Goal: Task Accomplishment & Management: Use online tool/utility

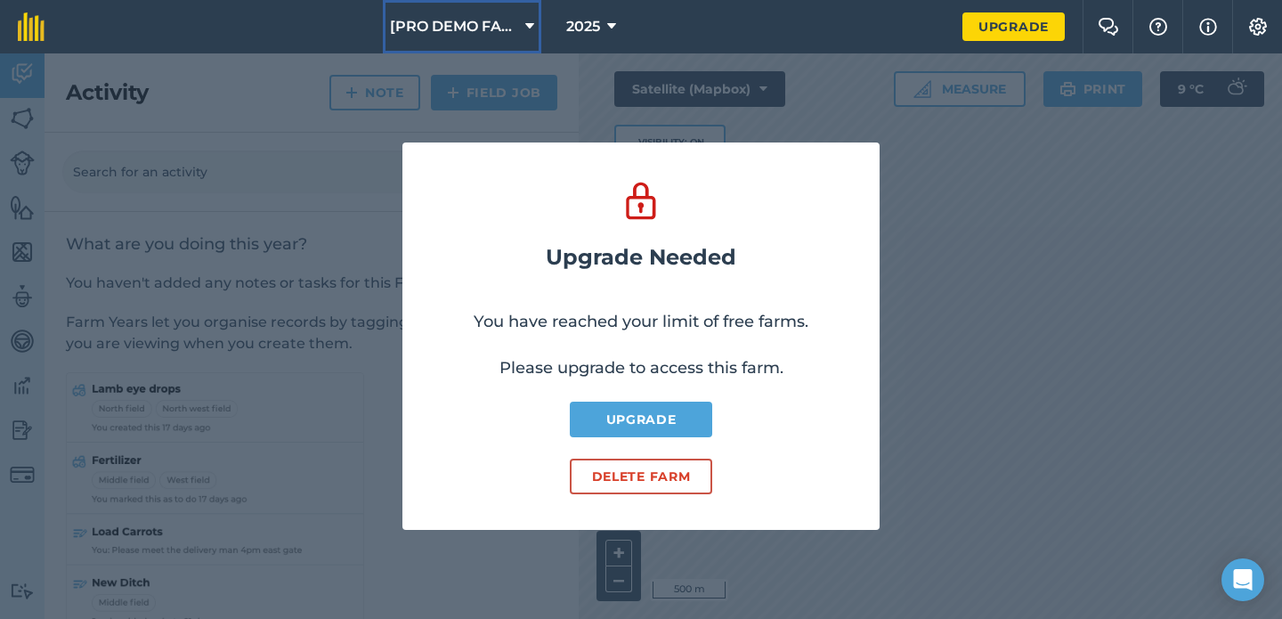
click at [446, 11] on button "[PRO DEMO FARM] - Home" at bounding box center [462, 26] width 158 height 53
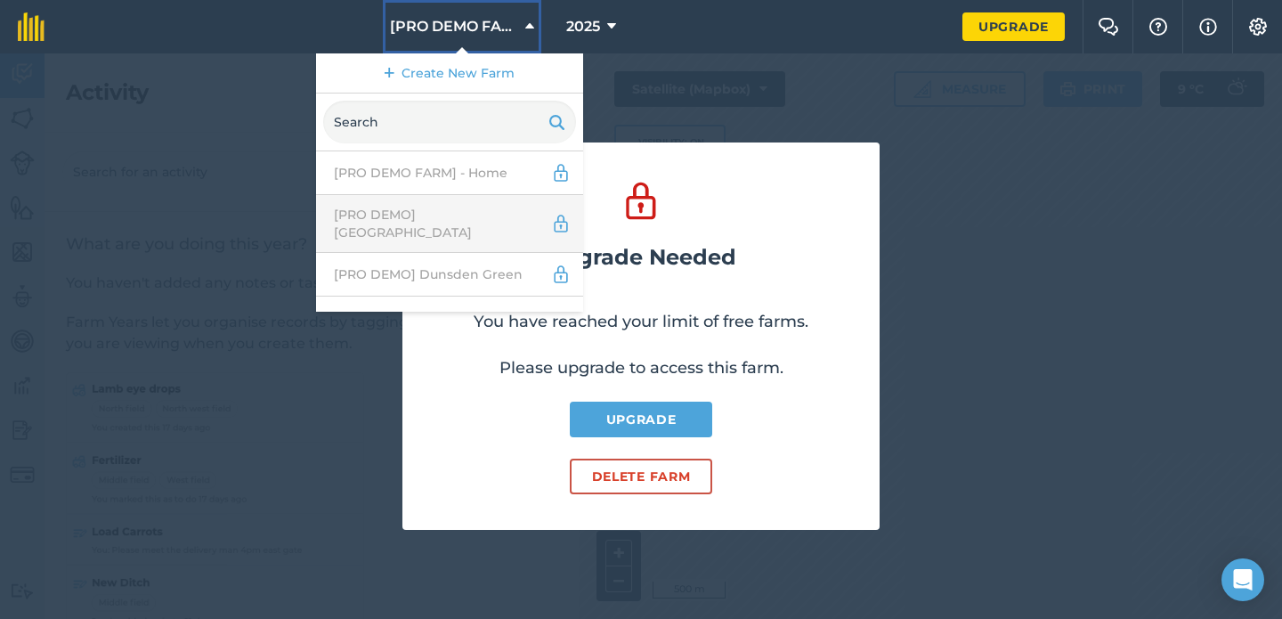
scroll to position [57, 0]
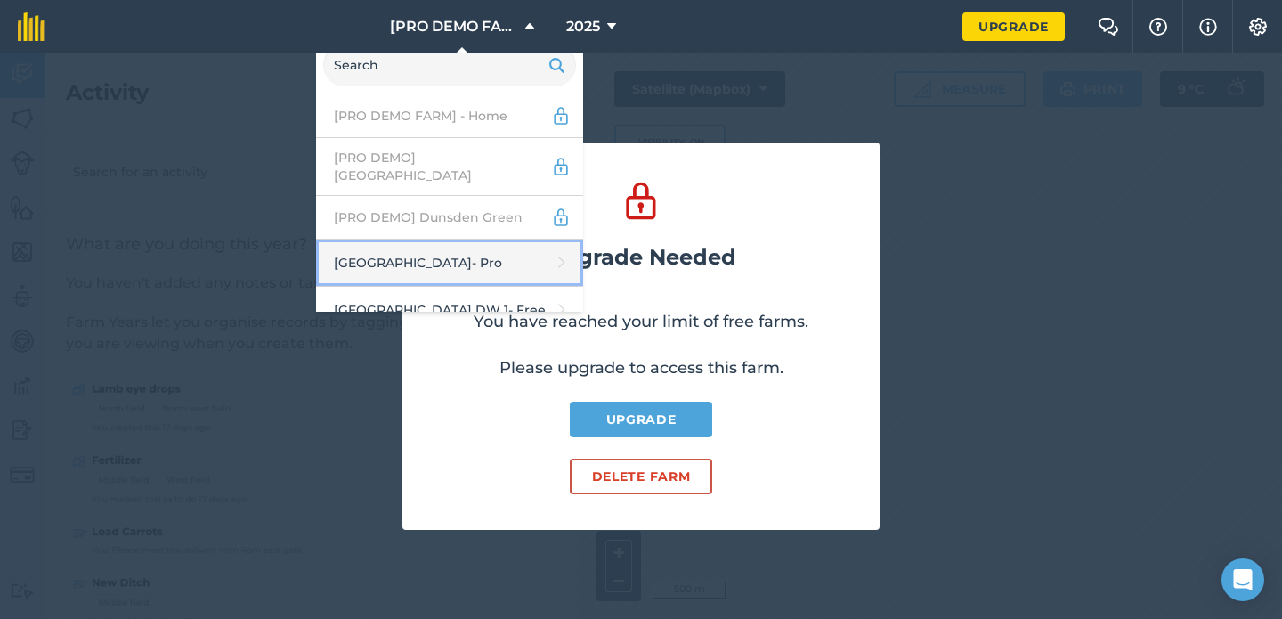
click at [452, 242] on link "Abbey Farm - Pro" at bounding box center [449, 262] width 267 height 47
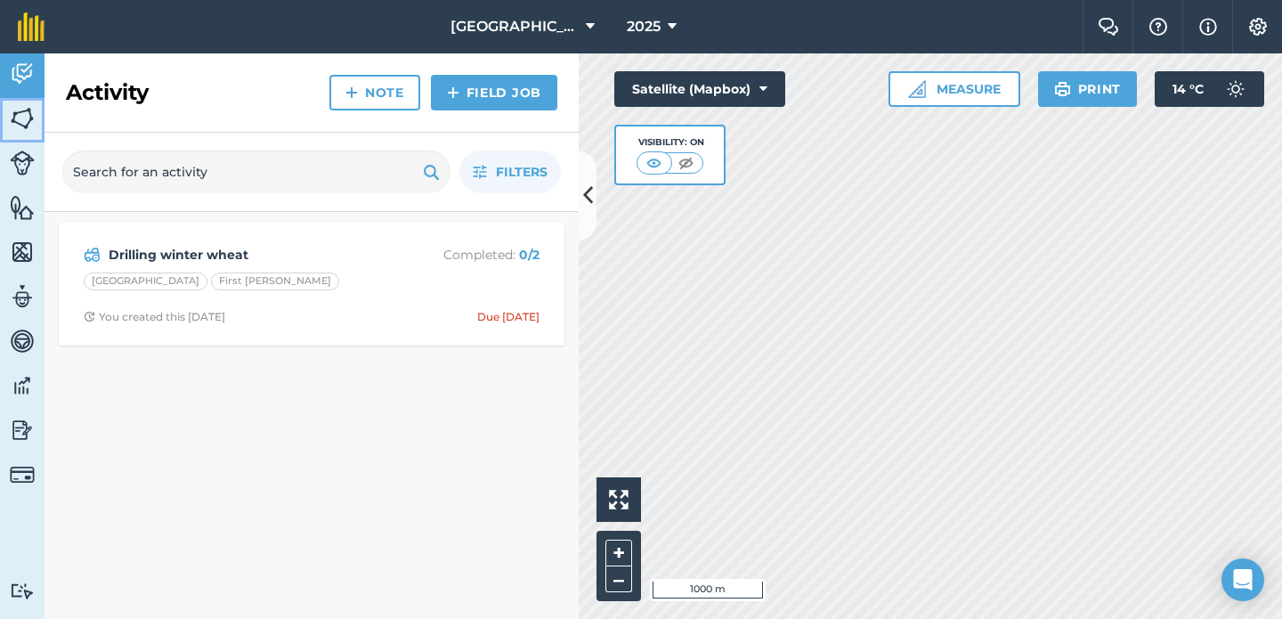
click at [30, 125] on img at bounding box center [22, 118] width 25 height 27
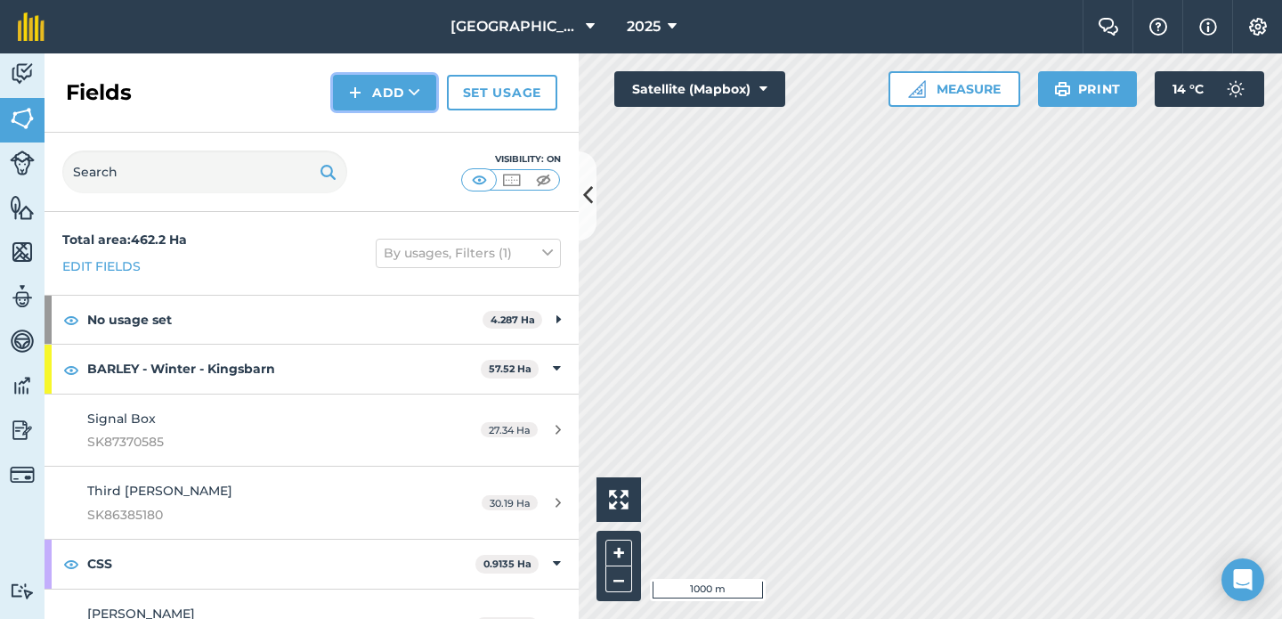
click at [377, 93] on button "Add" at bounding box center [384, 93] width 103 height 36
click at [377, 192] on ul "Draw Import" at bounding box center [385, 152] width 100 height 81
click at [389, 94] on button "Add" at bounding box center [384, 93] width 103 height 36
click at [388, 180] on link "Import" at bounding box center [385, 172] width 98 height 39
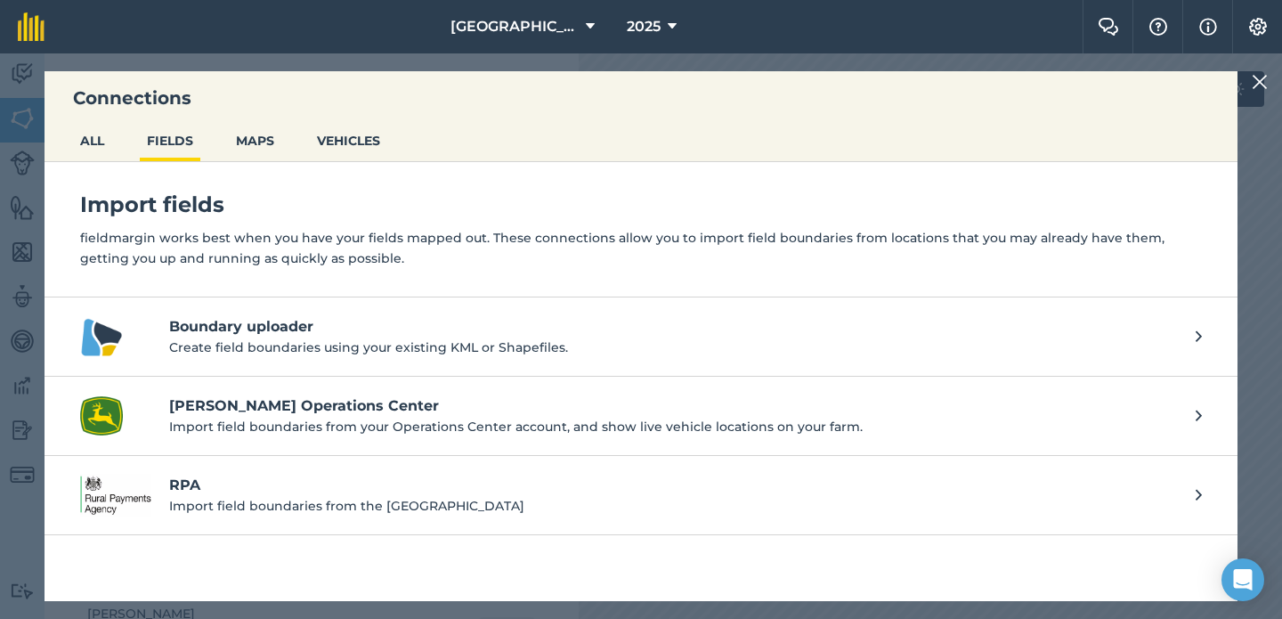
click at [350, 298] on link "Boundary uploader Create field boundaries using your existing KML or Shapefiles." at bounding box center [641, 336] width 1193 height 79
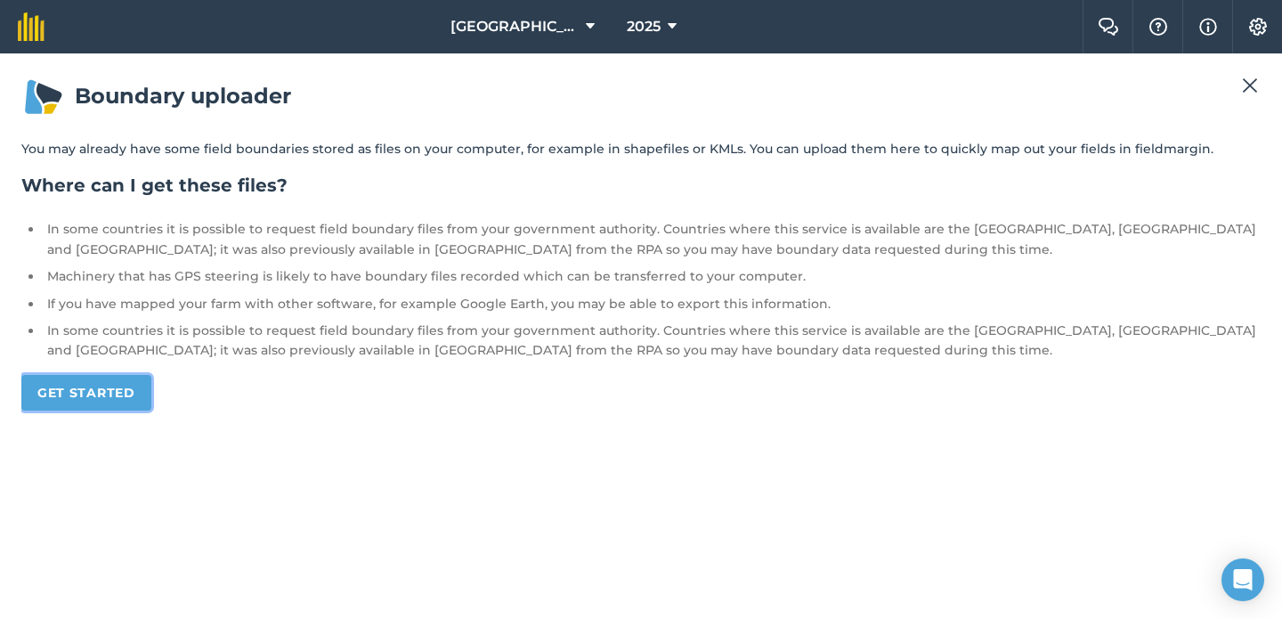
click at [75, 384] on link "Get started" at bounding box center [86, 393] width 130 height 36
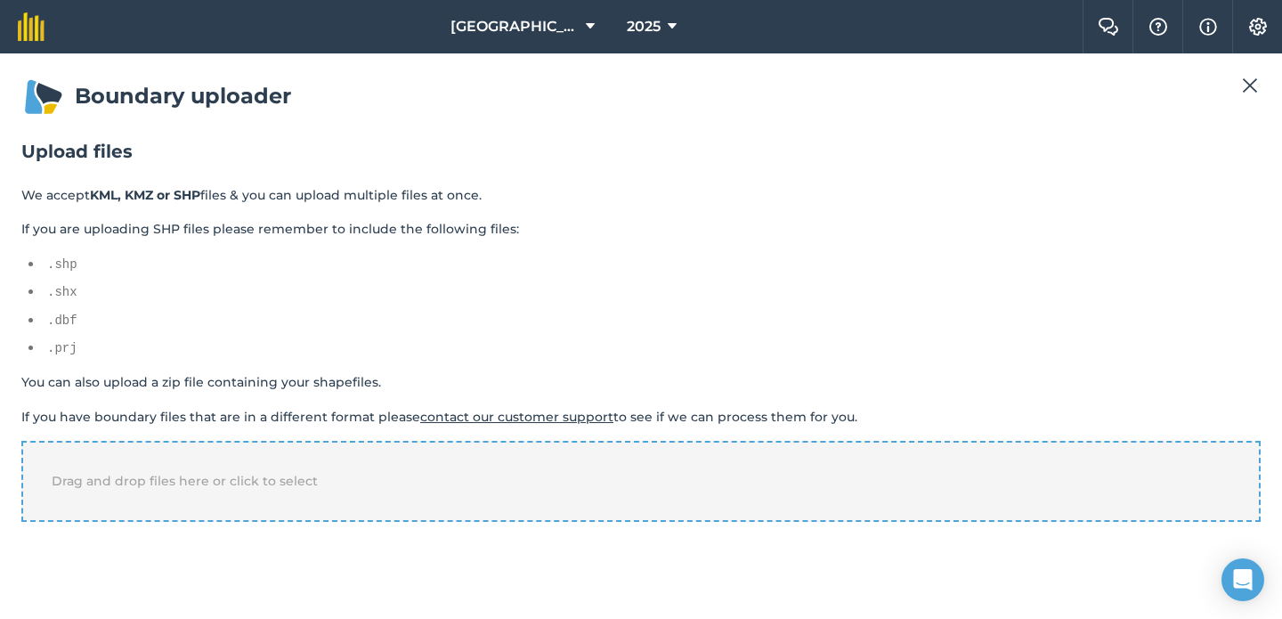
click at [225, 441] on div "Drag and drop files here or click to select" at bounding box center [640, 481] width 1239 height 80
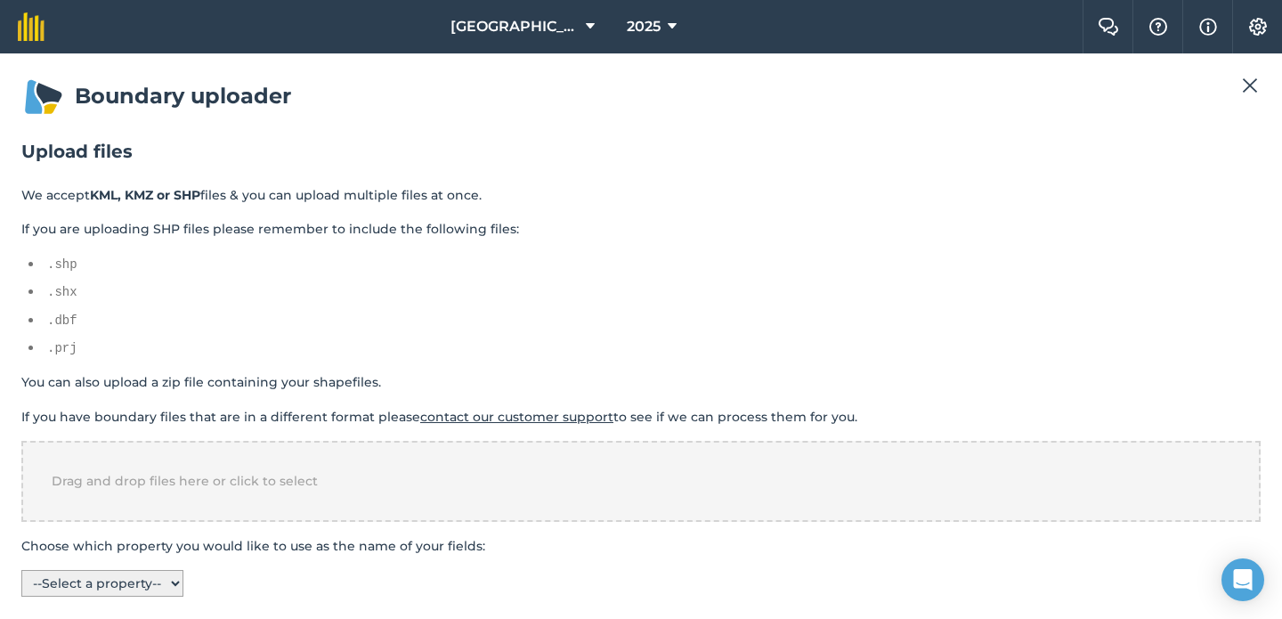
scroll to position [11, 0]
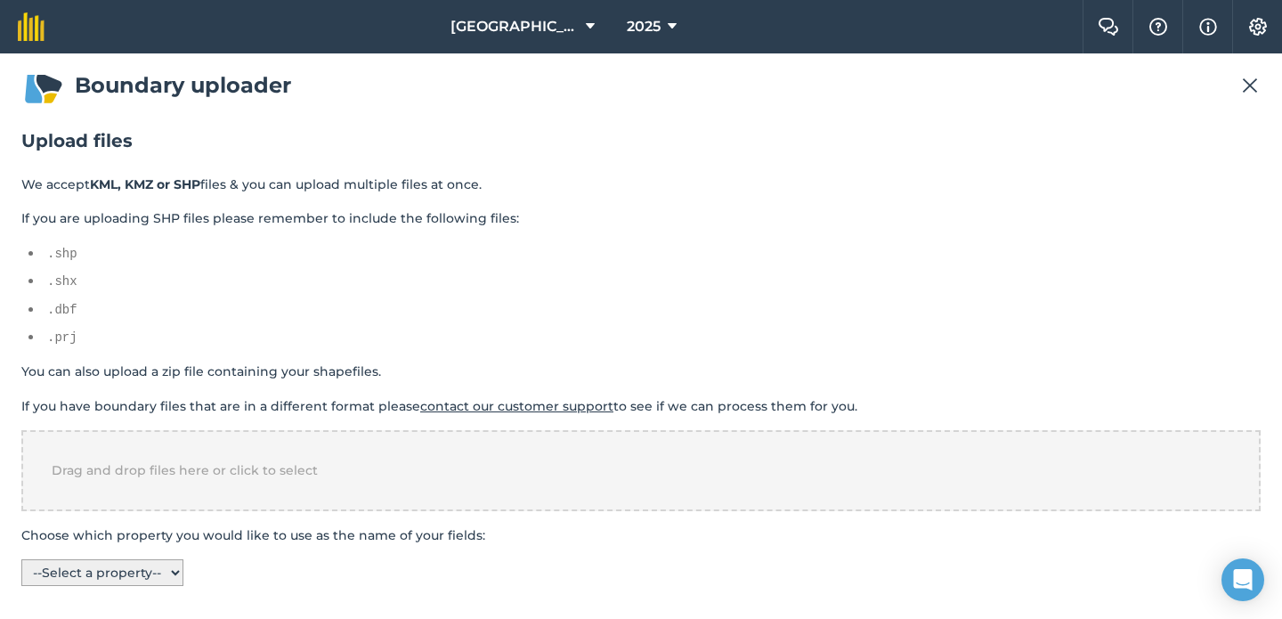
click at [174, 559] on select "-- Select a property -- F_FAR_FARM FIELD_ID AREA_HA START_DATE LAST_CHANG CREAT…" at bounding box center [102, 572] width 162 height 27
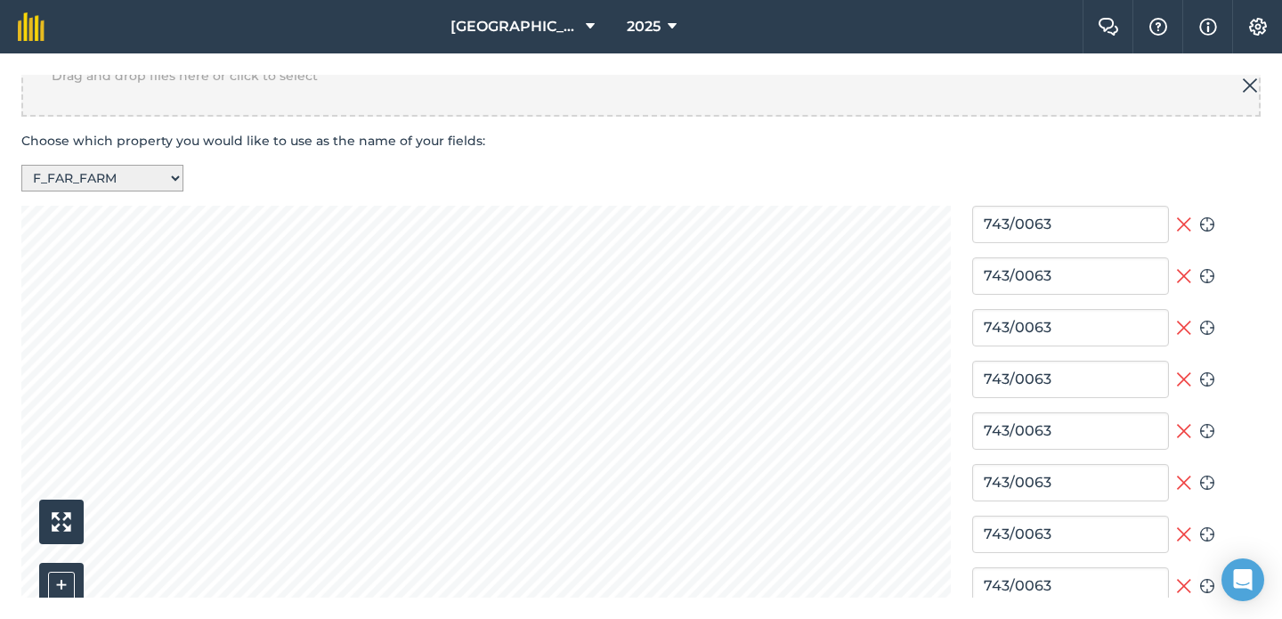
scroll to position [407, 0]
click at [172, 178] on select "-- Select a property -- F_FAR_FARM FIELD_ID AREA_HA START_DATE LAST_CHANG CREAT…" at bounding box center [102, 176] width 162 height 27
select select "FIELD_ID"
type input "NH/76785/83209"
type input "NH/75438/83708"
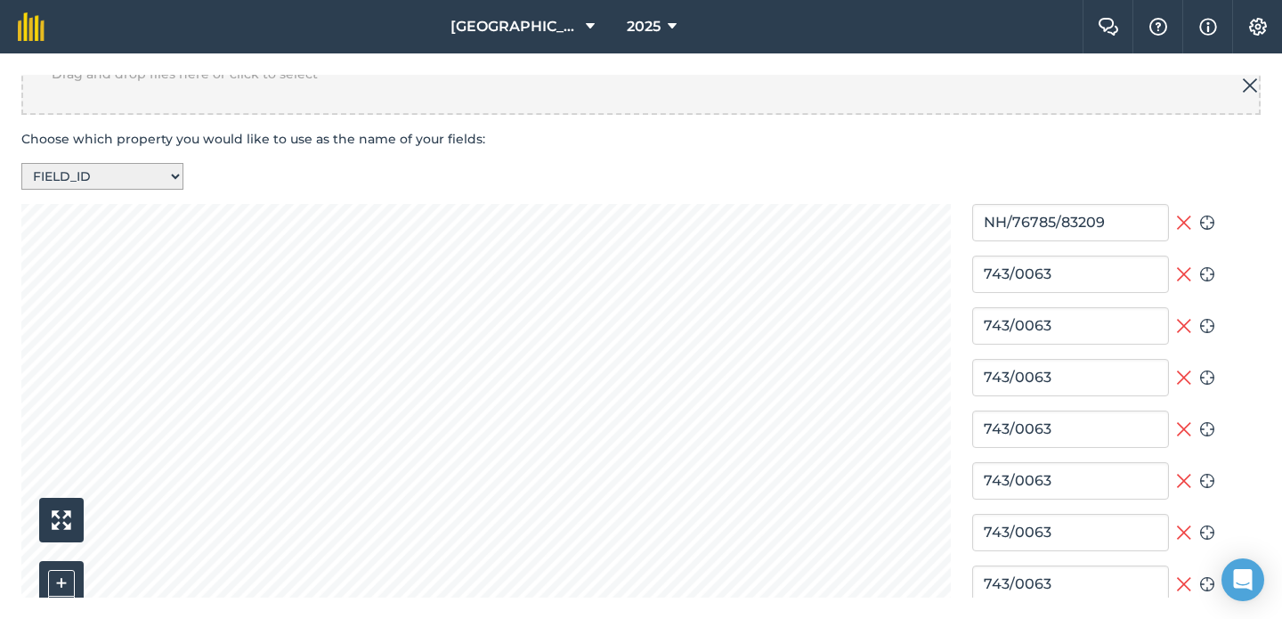
type input "NH/76333/83621"
type input "NH/76718/82278"
type input "NH/76466/83284"
type input "NH/76531/83483"
type input "NH/75662/83877"
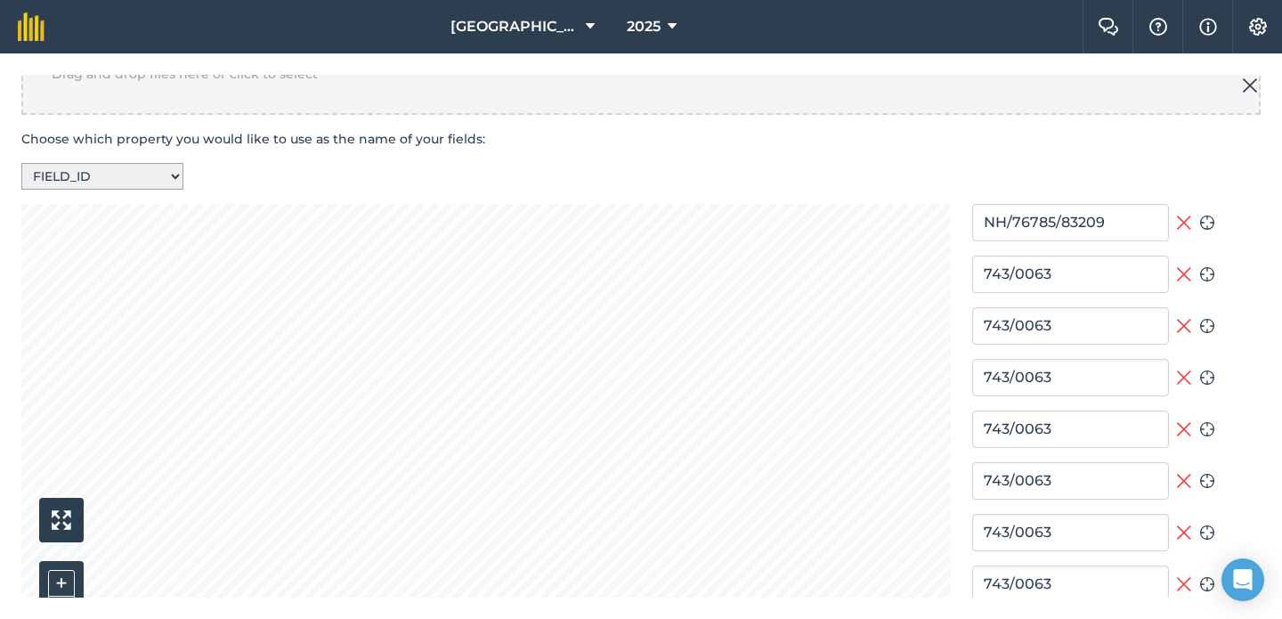
type input "NH/75938/83562"
type input "NH/75770/83983"
type input "NH/75722/83738"
type input "NH/75690/83585"
type input "NH/76467/83755"
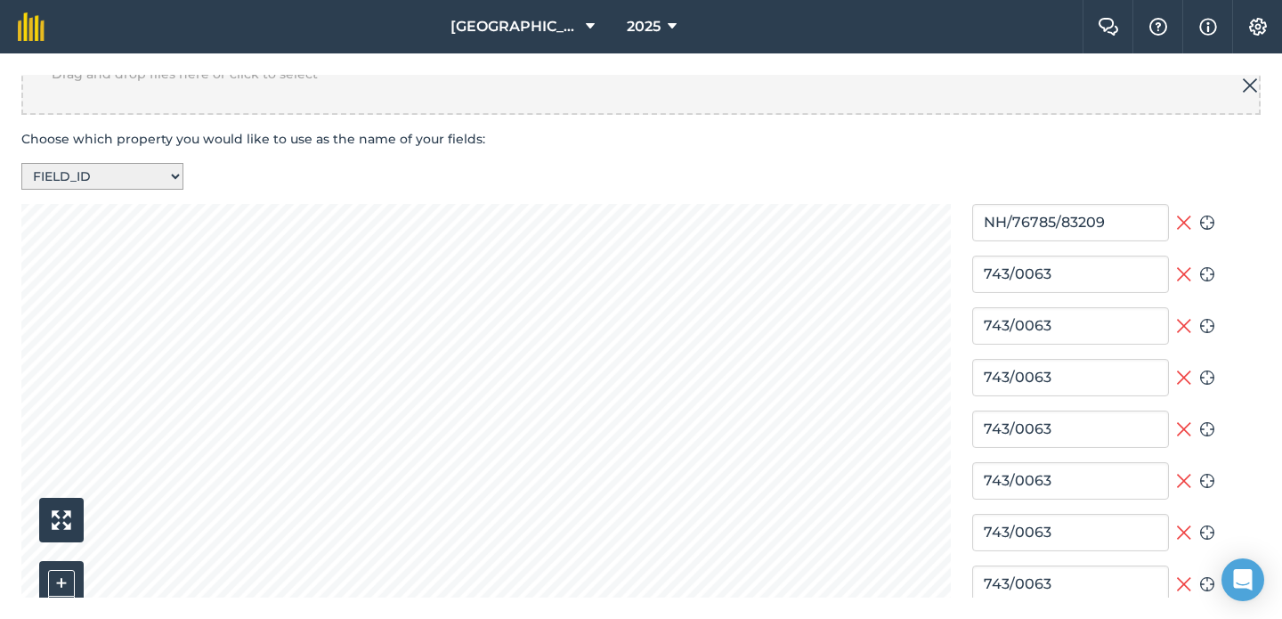
type input "NH/75913/83804"
type input "NH/76516/83336"
type input "NH/76705/83060"
type input "NH/76770/83131"
type input "NH/76946/82683"
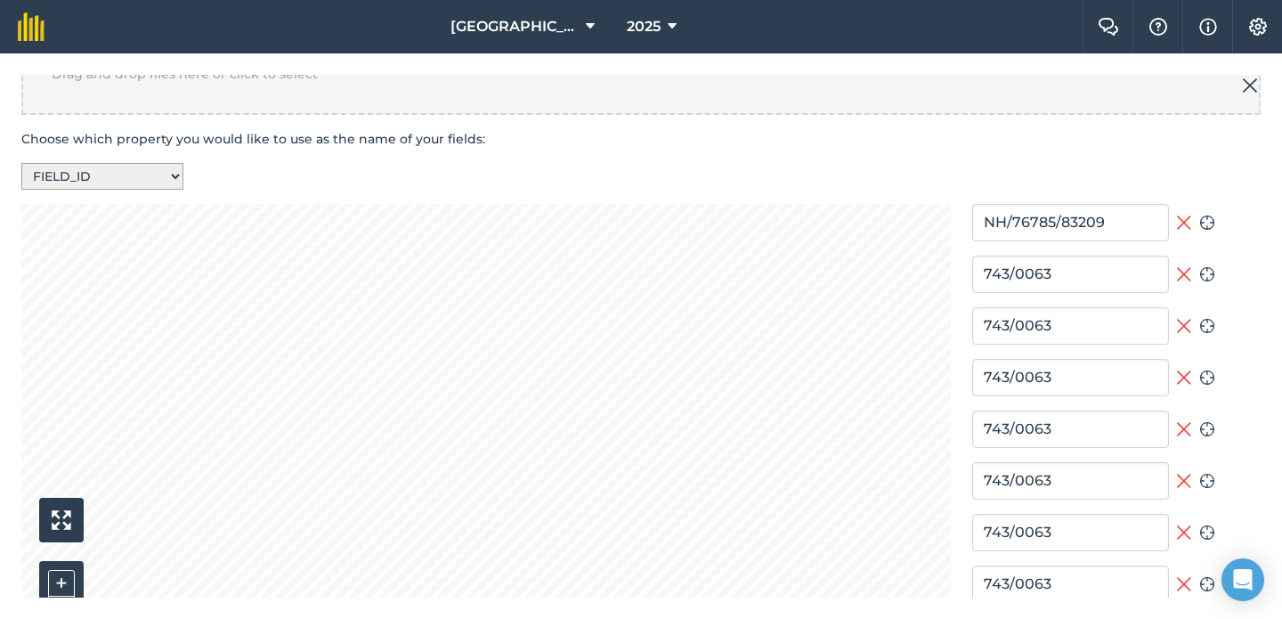
type input "NH/75928/83531"
type input "NH/76921/82838"
type input "NH/76365/83717"
type input "NH/76354/83408"
type input "NH/76626/83368"
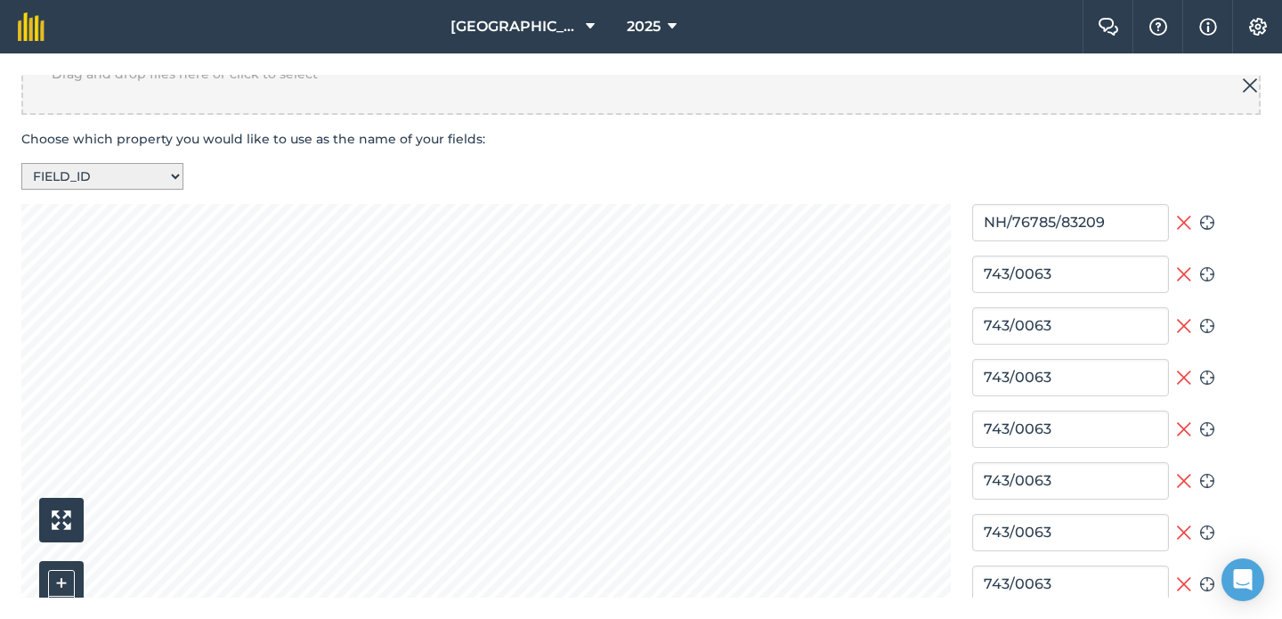
type input "NH/76598/83447"
type input "NH/76815/82339"
type input "NH/75830/83847"
type input "NH/76894/82555"
type input "NH/76752/82938"
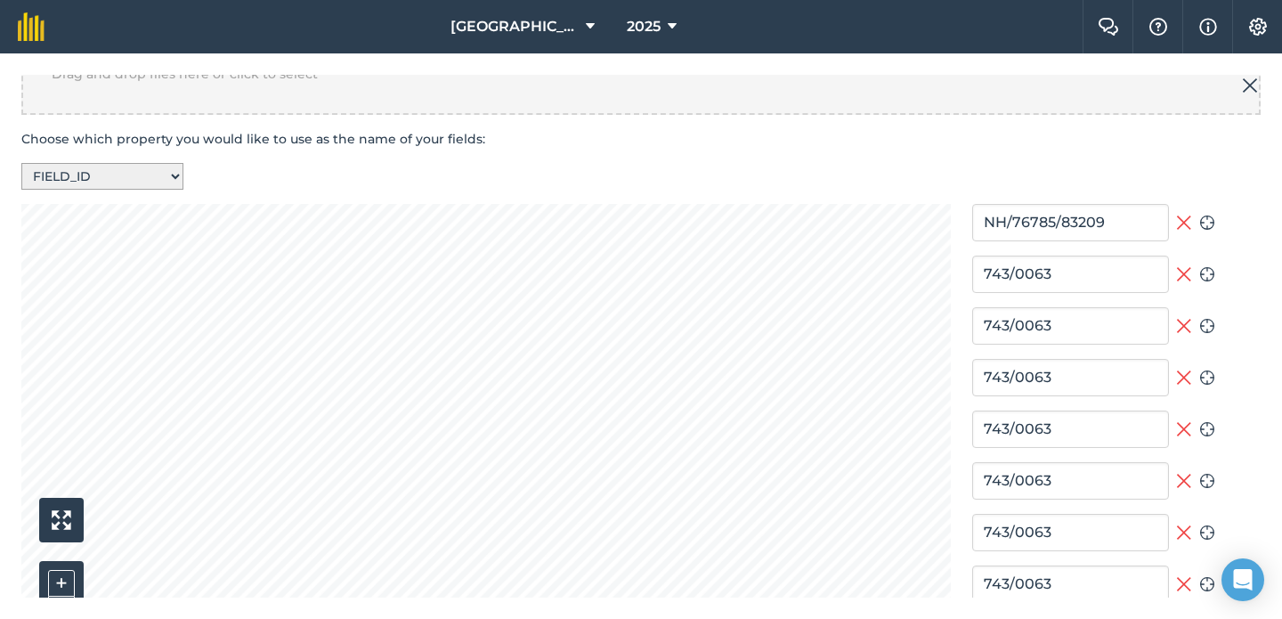
type input "NH/75810/83531"
type input "NH/75488/83903"
type input "NH/76310/83844"
type input "NH/75575/83899"
type input "NH/76999/82754"
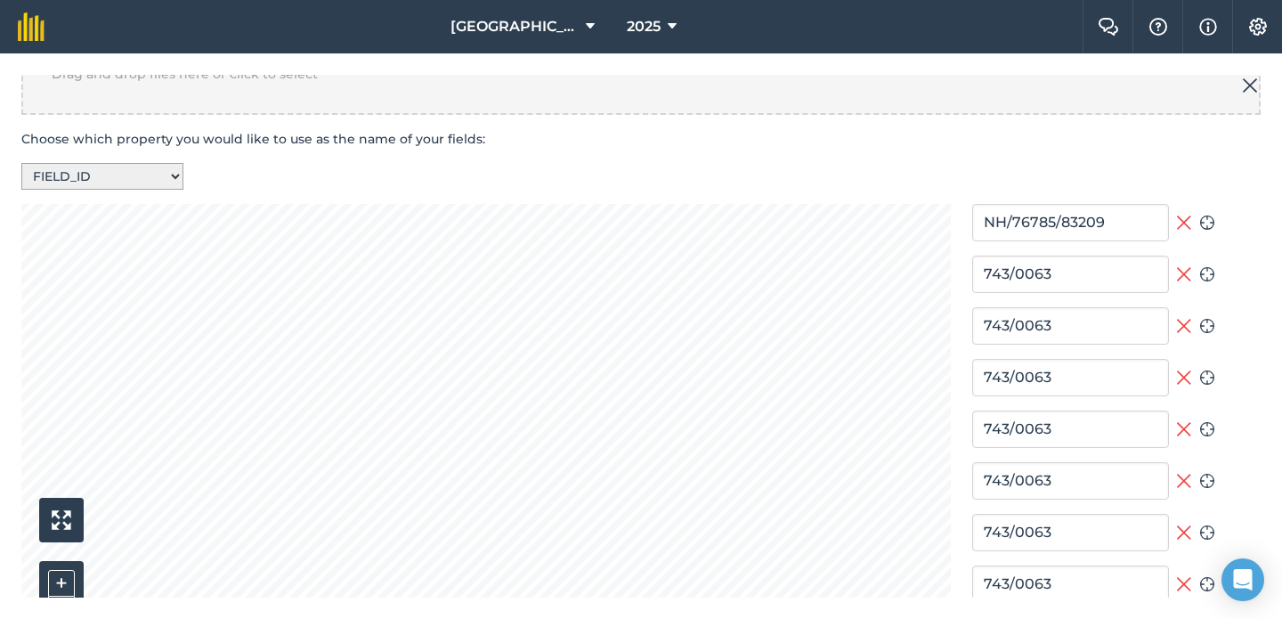
type input "NH/76020/83491"
type input "NH/76246/83384"
type input "NH/76421/83364"
type input "NH/76784/83125"
type input "NH/76018/83825"
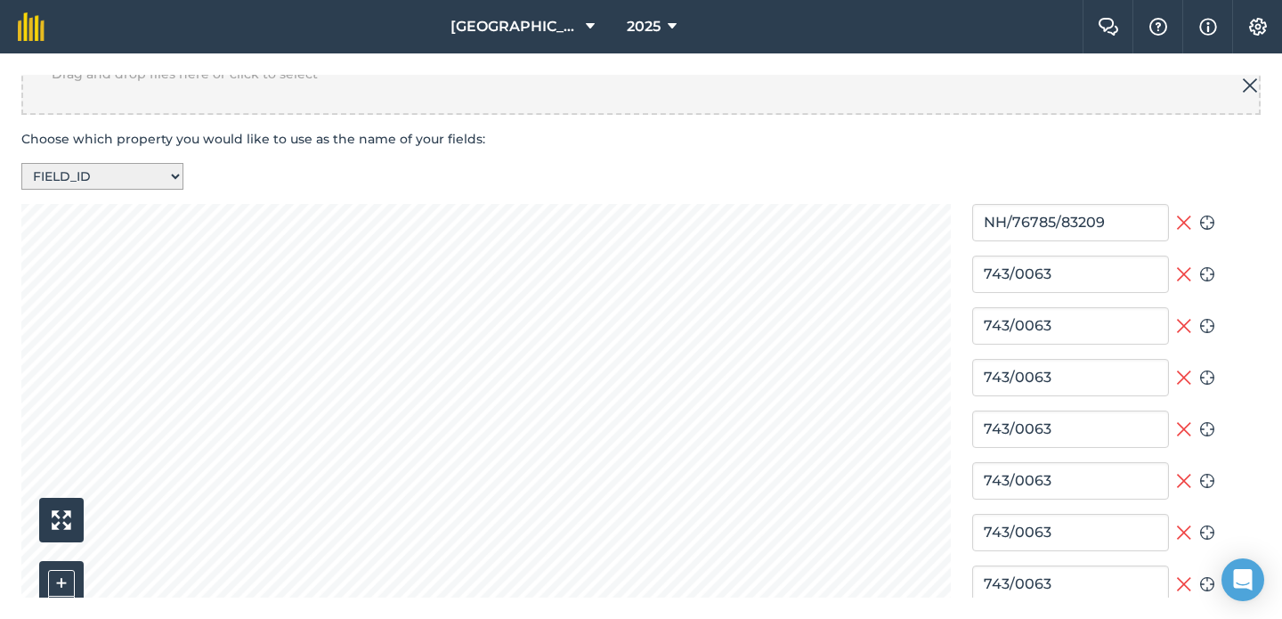
type input "NH/75572/83531"
